Goal: Register for event/course: Sign up to attend an event or enroll in a course

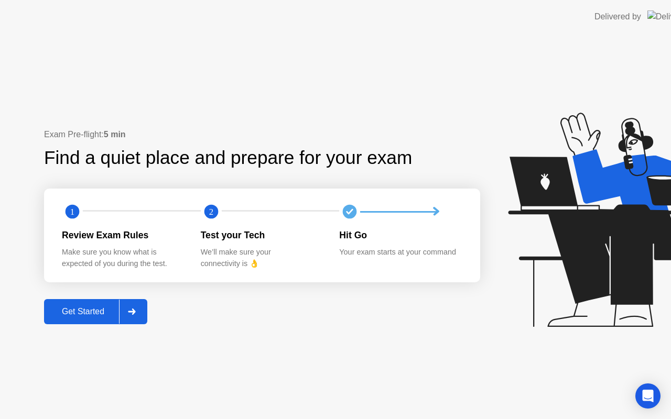
click at [559, 254] on icon at bounding box center [617, 220] width 219 height 214
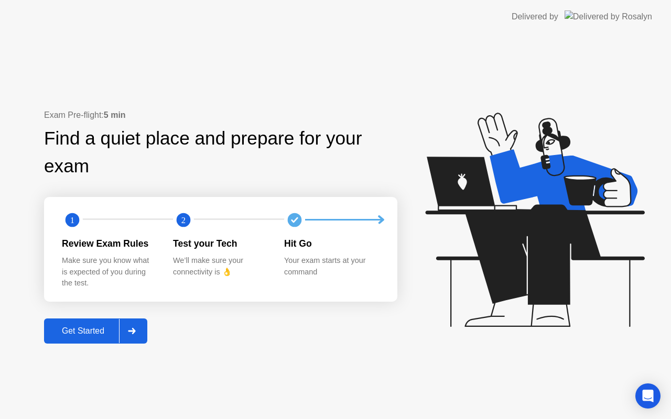
click at [124, 333] on div at bounding box center [131, 331] width 25 height 24
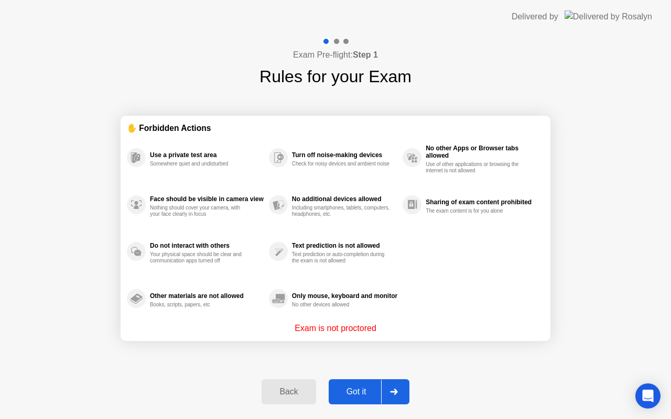
click at [396, 398] on div at bounding box center [393, 392] width 25 height 24
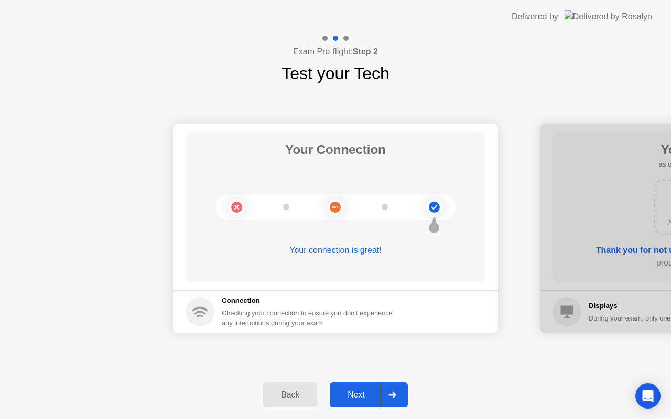
click at [396, 398] on div at bounding box center [392, 395] width 25 height 24
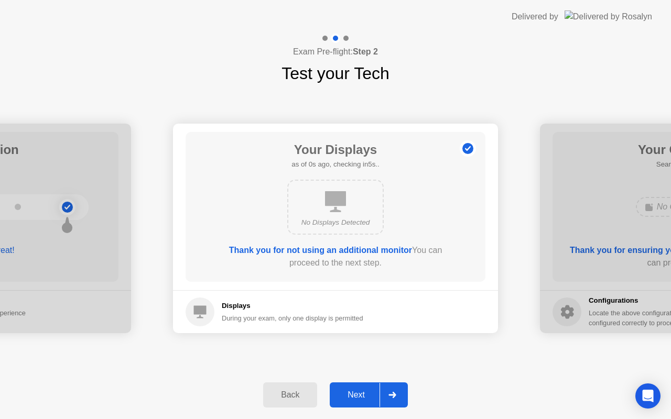
click at [396, 398] on div at bounding box center [392, 395] width 25 height 24
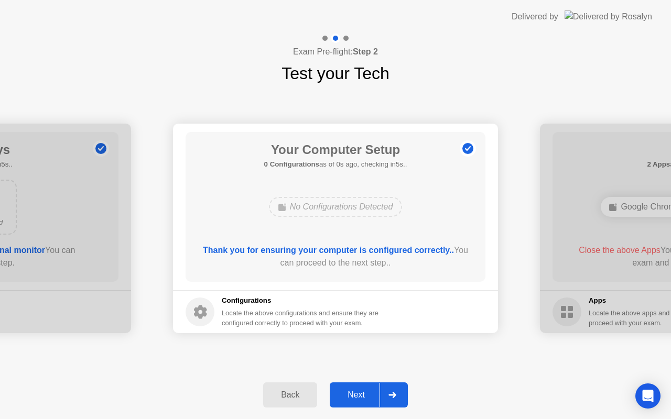
click at [396, 398] on div at bounding box center [392, 395] width 25 height 24
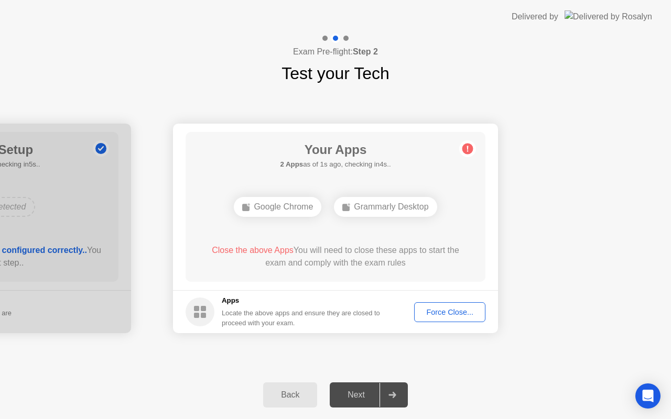
click at [456, 312] on div "Force Close..." at bounding box center [450, 312] width 64 height 8
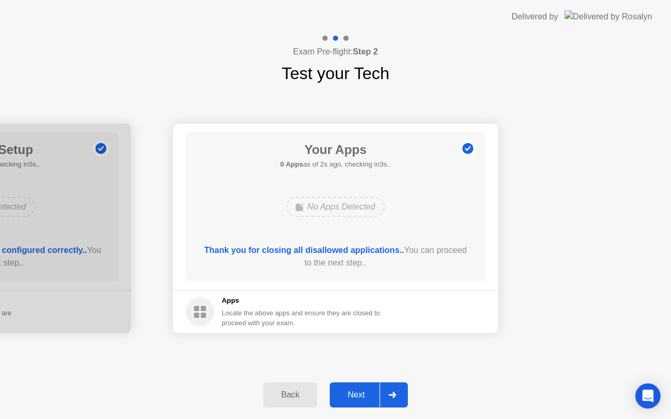
click at [359, 394] on div "Next" at bounding box center [356, 395] width 47 height 9
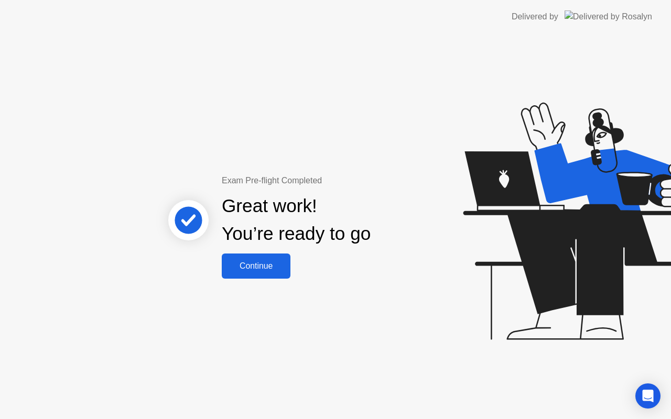
click at [263, 267] on div "Continue" at bounding box center [256, 266] width 62 height 9
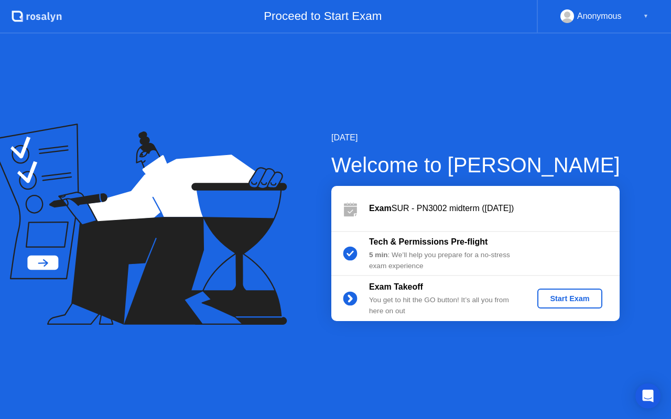
click at [571, 296] on div "Start Exam" at bounding box center [570, 299] width 56 height 8
